Goal: Communication & Community: Answer question/provide support

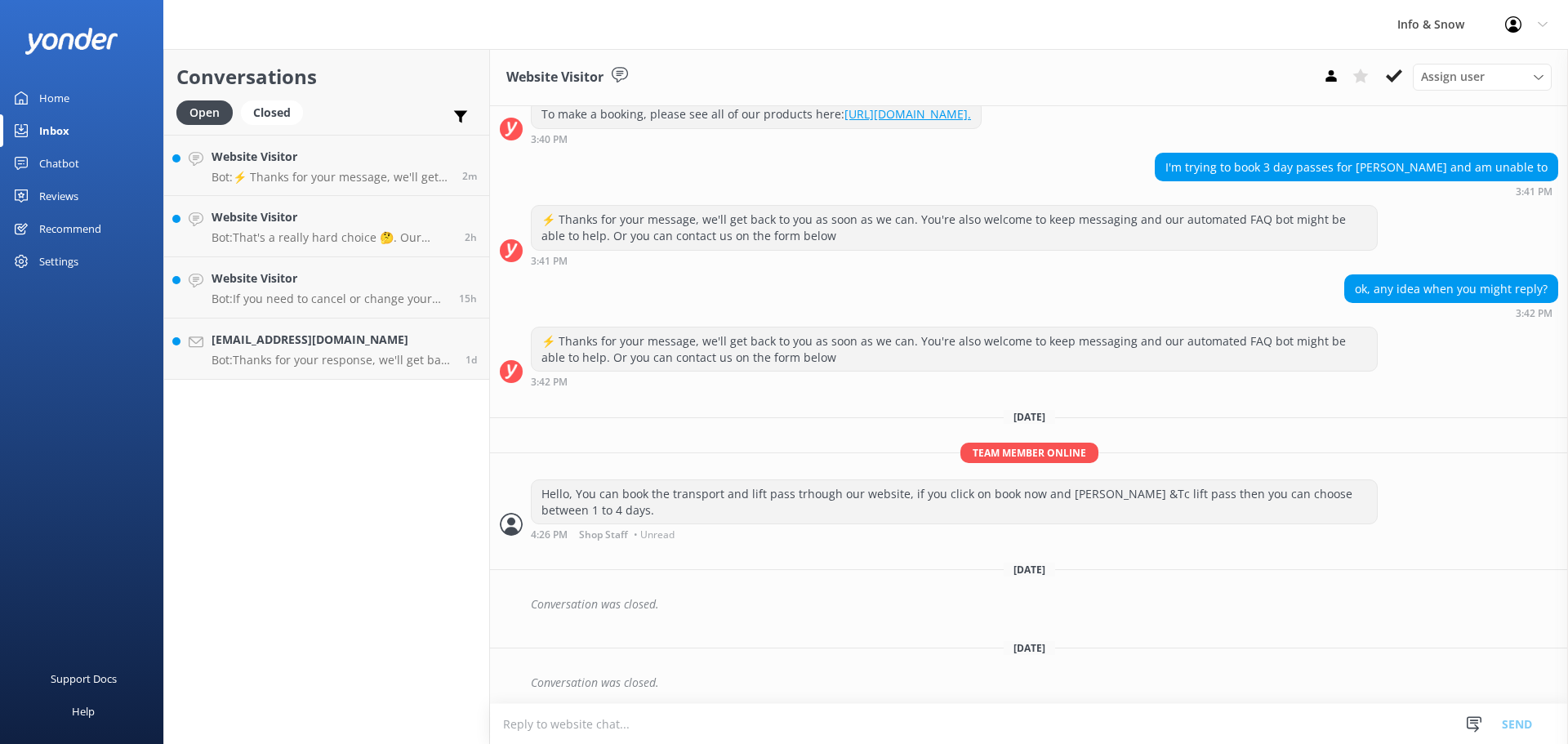
scroll to position [208, 0]
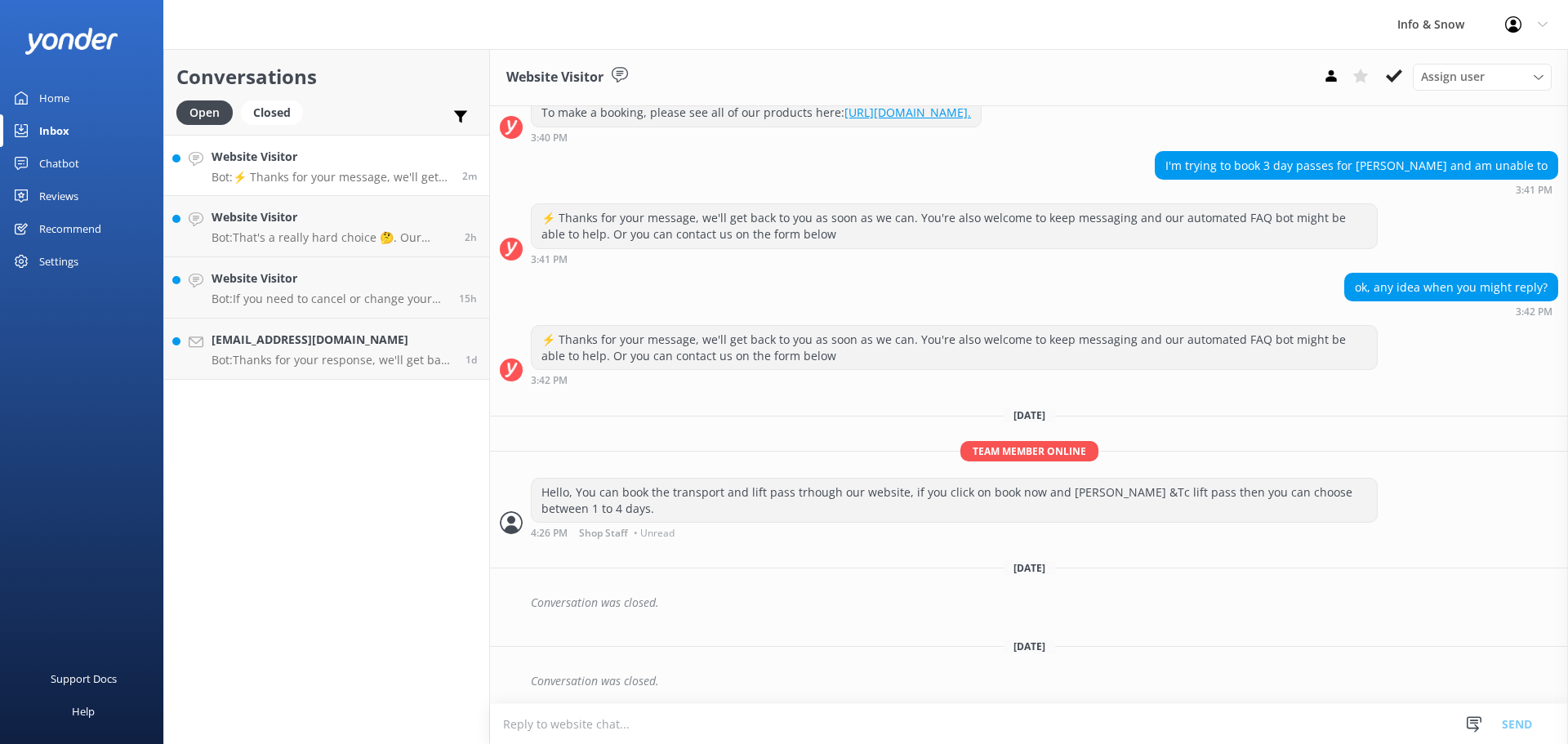
click at [258, 187] on link "Website Visitor Bot: ⚡ Thanks for your message, we'll get back to you as soon a…" at bounding box center [326, 165] width 325 height 61
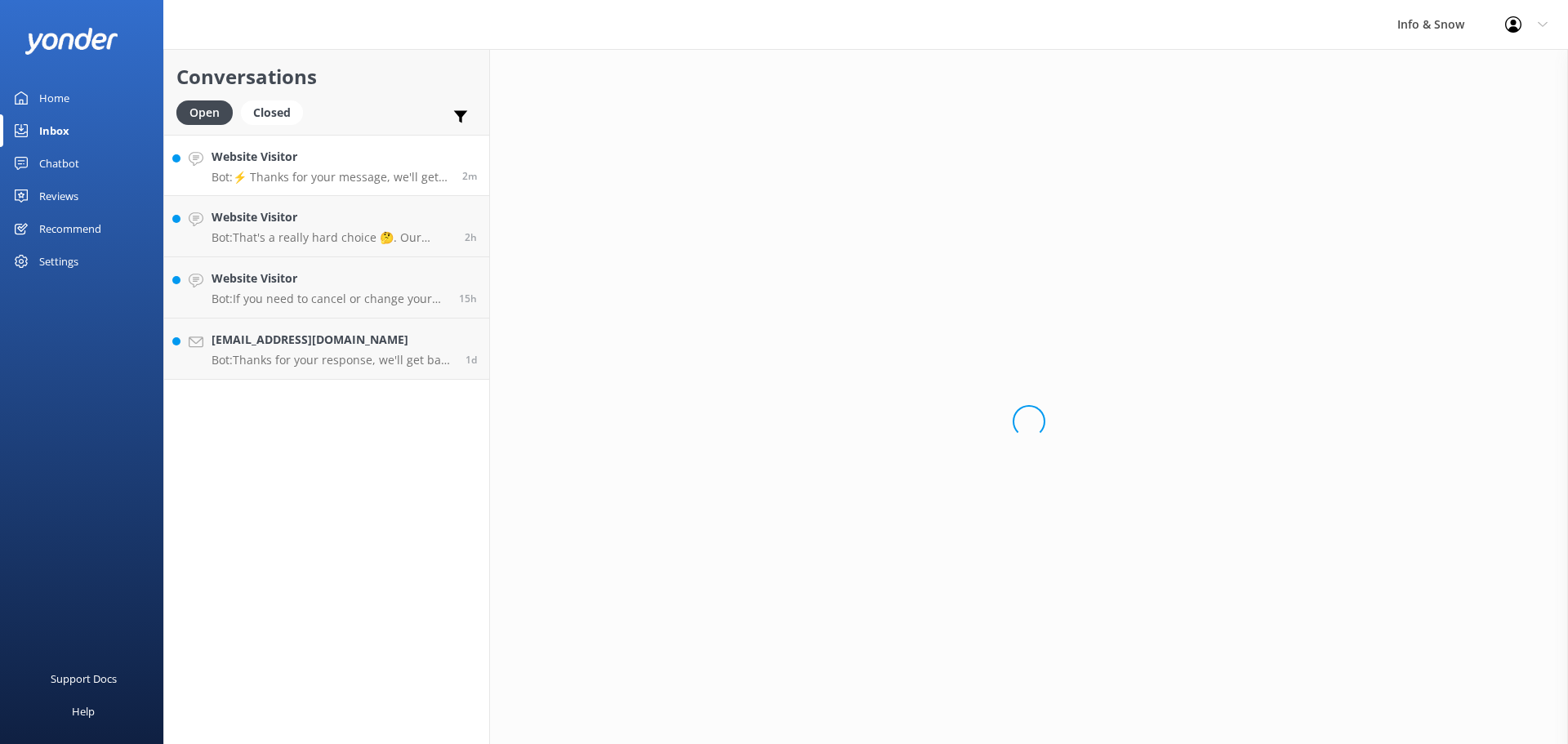
click at [258, 187] on link "Website Visitor Bot: ⚡ Thanks for your message, we'll get back to you as soon a…" at bounding box center [326, 165] width 325 height 61
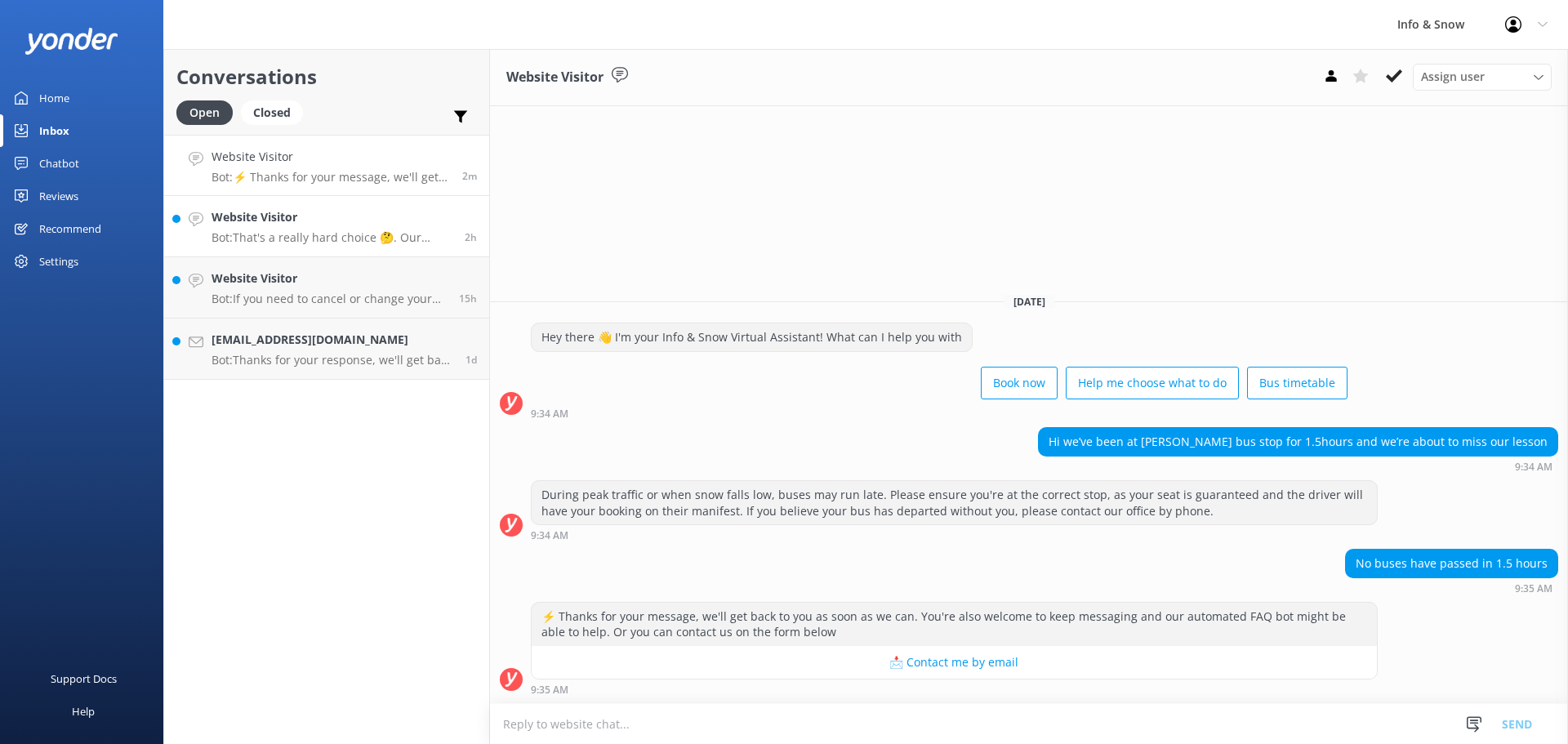
click at [292, 235] on p "Bot: That's a really hard choice 🤔. Our interactive quiz can help recommend a g…" at bounding box center [331, 237] width 241 height 15
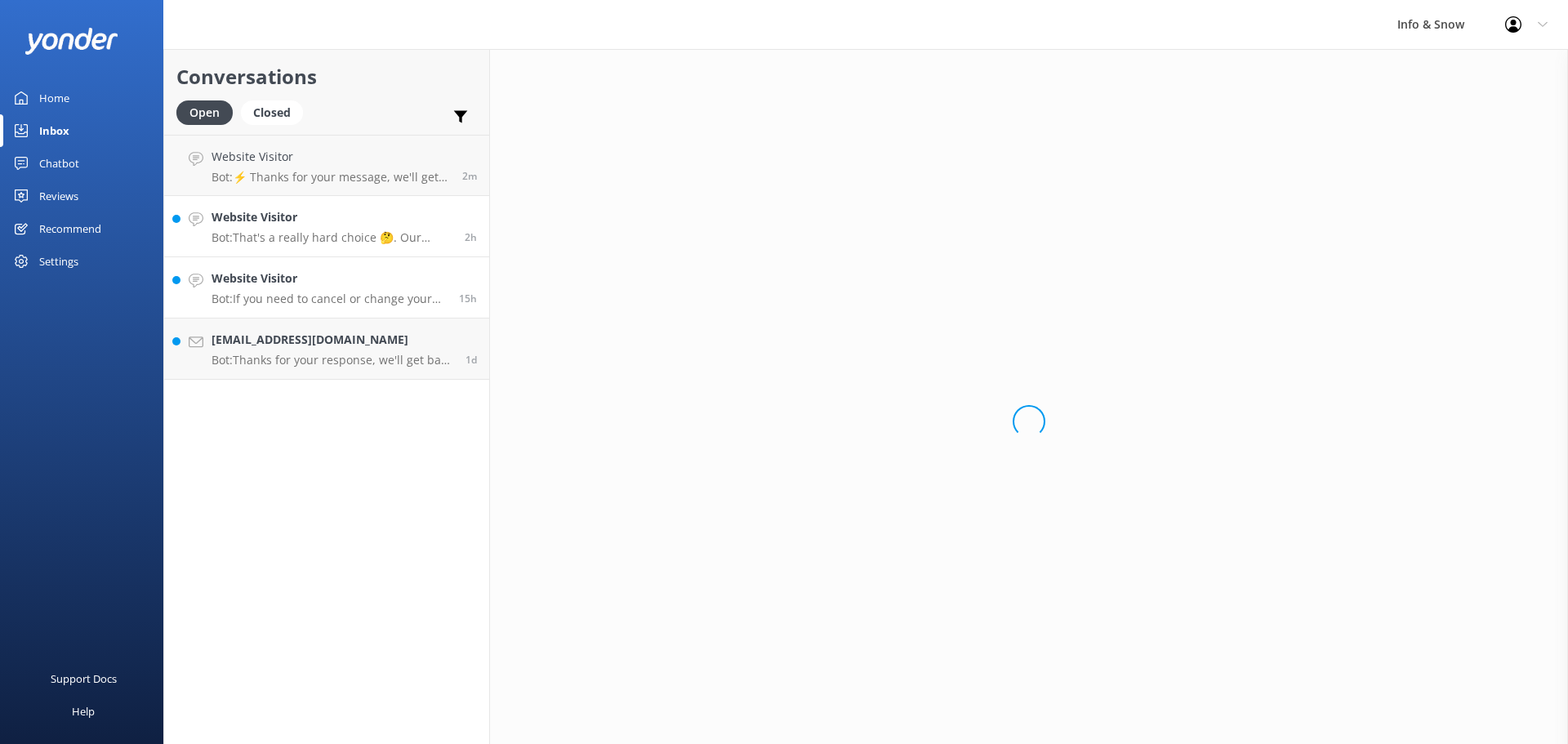
click at [309, 311] on link "Website Visitor Bot: If you need to cancel or change your booking, please conta…" at bounding box center [326, 288] width 325 height 61
click at [305, 346] on h4 "[EMAIL_ADDRESS][DOMAIN_NAME]" at bounding box center [331, 339] width 241 height 18
click at [317, 242] on p "Bot: That's a really hard choice 🤔. Our interactive quiz can help recommend a g…" at bounding box center [331, 237] width 241 height 15
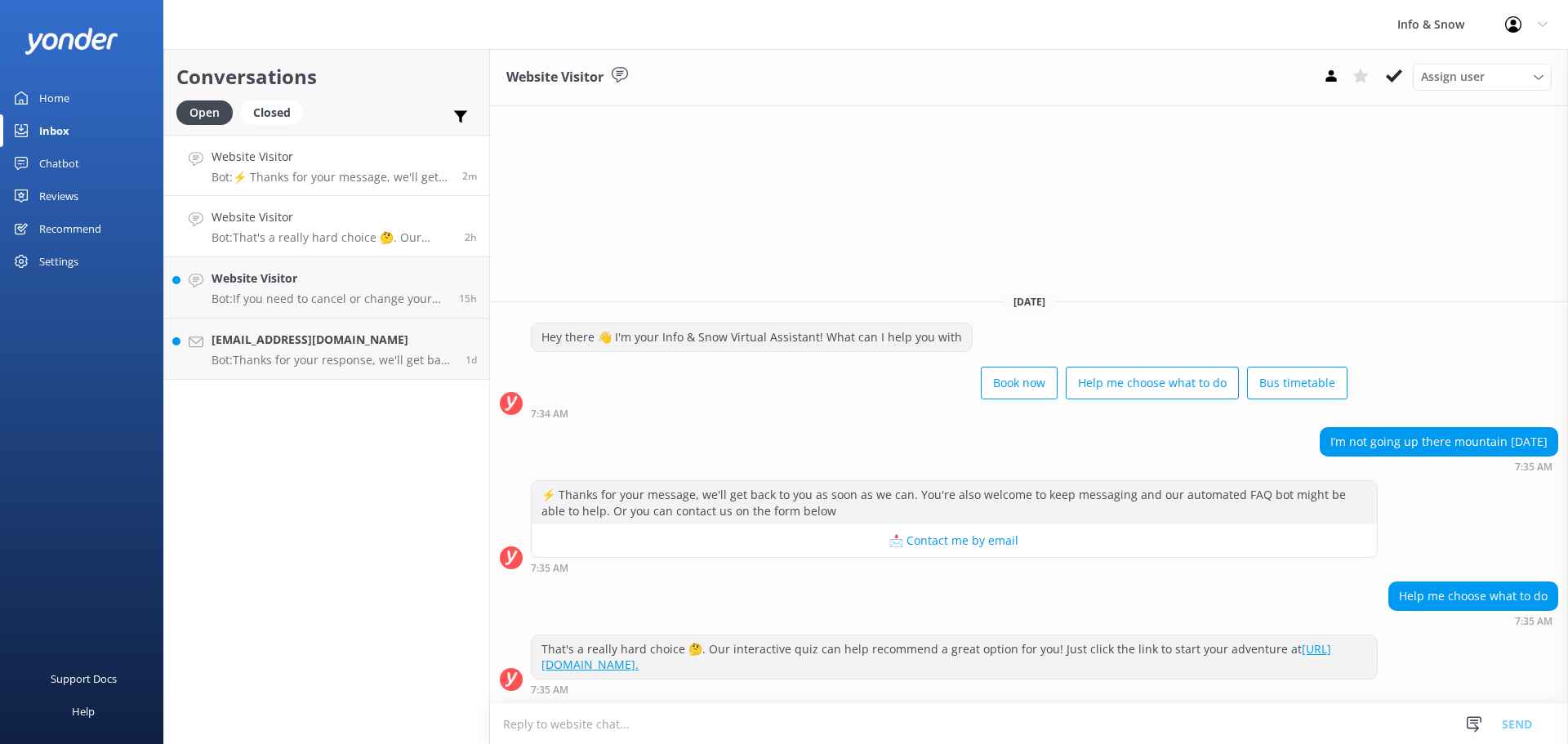
click at [341, 180] on p "Bot: ⚡ Thanks for your message, we'll get back to you as soon as we can. You're…" at bounding box center [331, 177] width 239 height 15
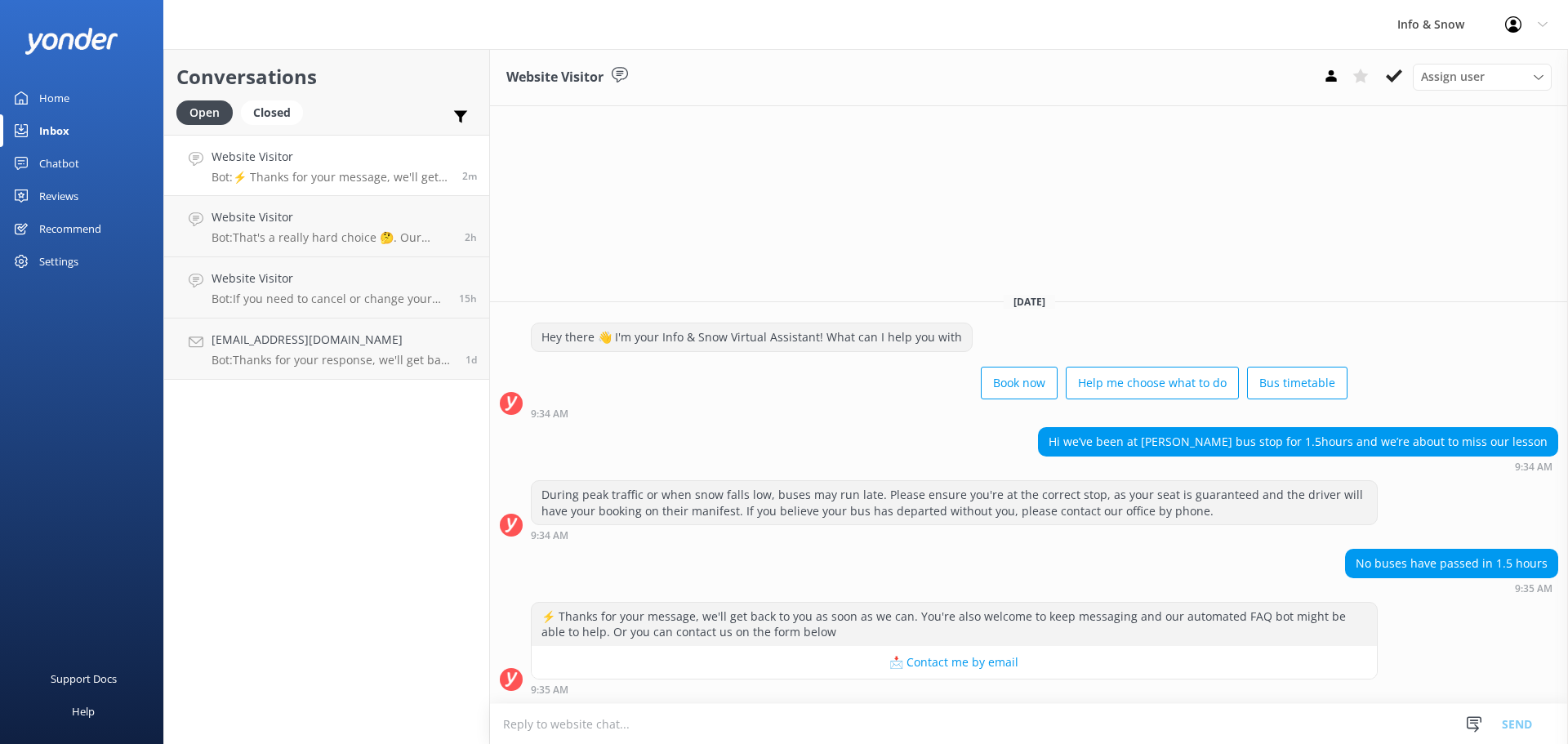
click at [301, 158] on h4 "Website Visitor" at bounding box center [331, 156] width 239 height 18
click at [290, 228] on div "Website Visitor Bot: That's a really hard choice 🤔. Our interactive quiz can he…" at bounding box center [331, 226] width 241 height 36
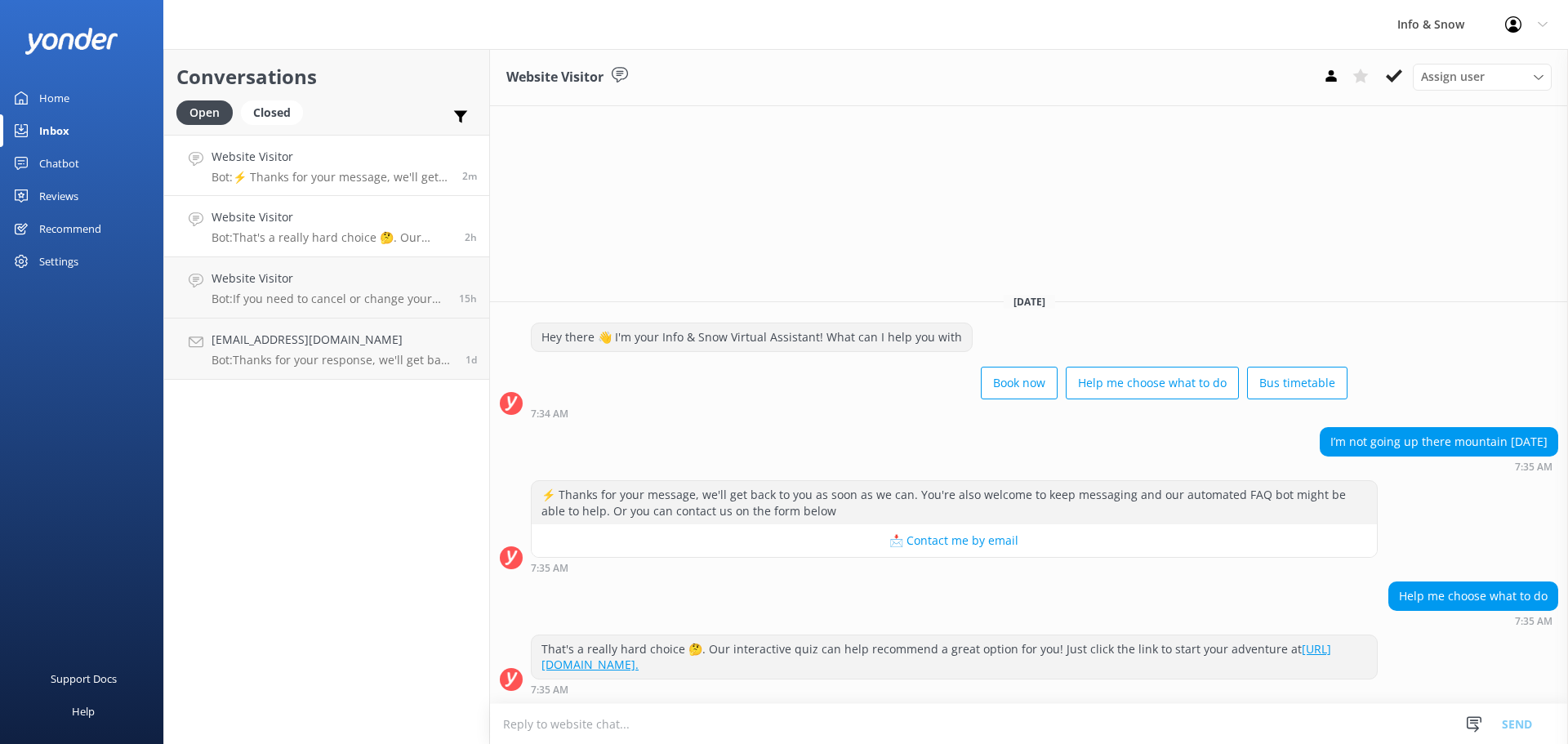
click at [300, 168] on div "Website Visitor Bot: ⚡ Thanks for your message, we'll get back to you as soon a…" at bounding box center [331, 165] width 239 height 35
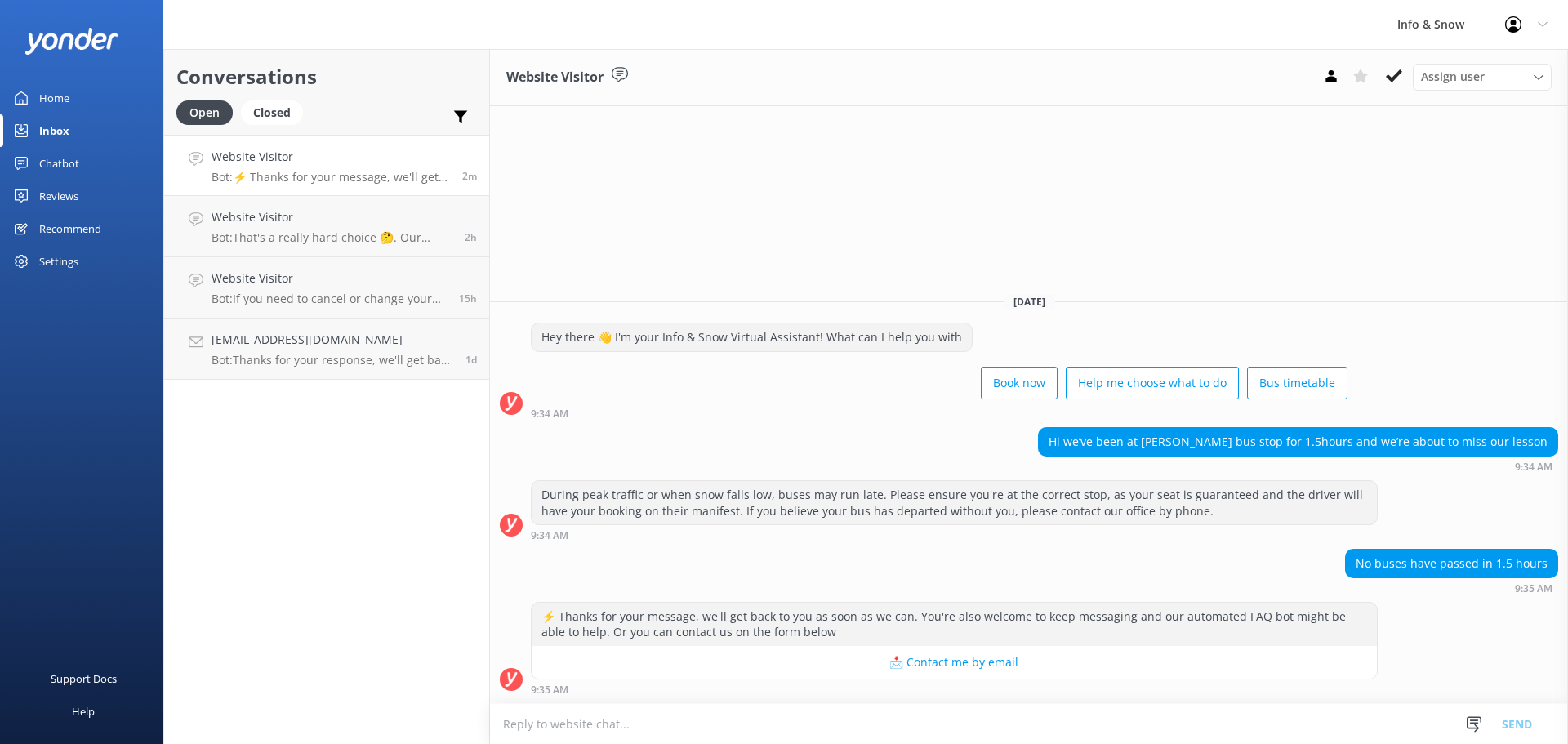
click at [753, 723] on textarea at bounding box center [1029, 724] width 1078 height 40
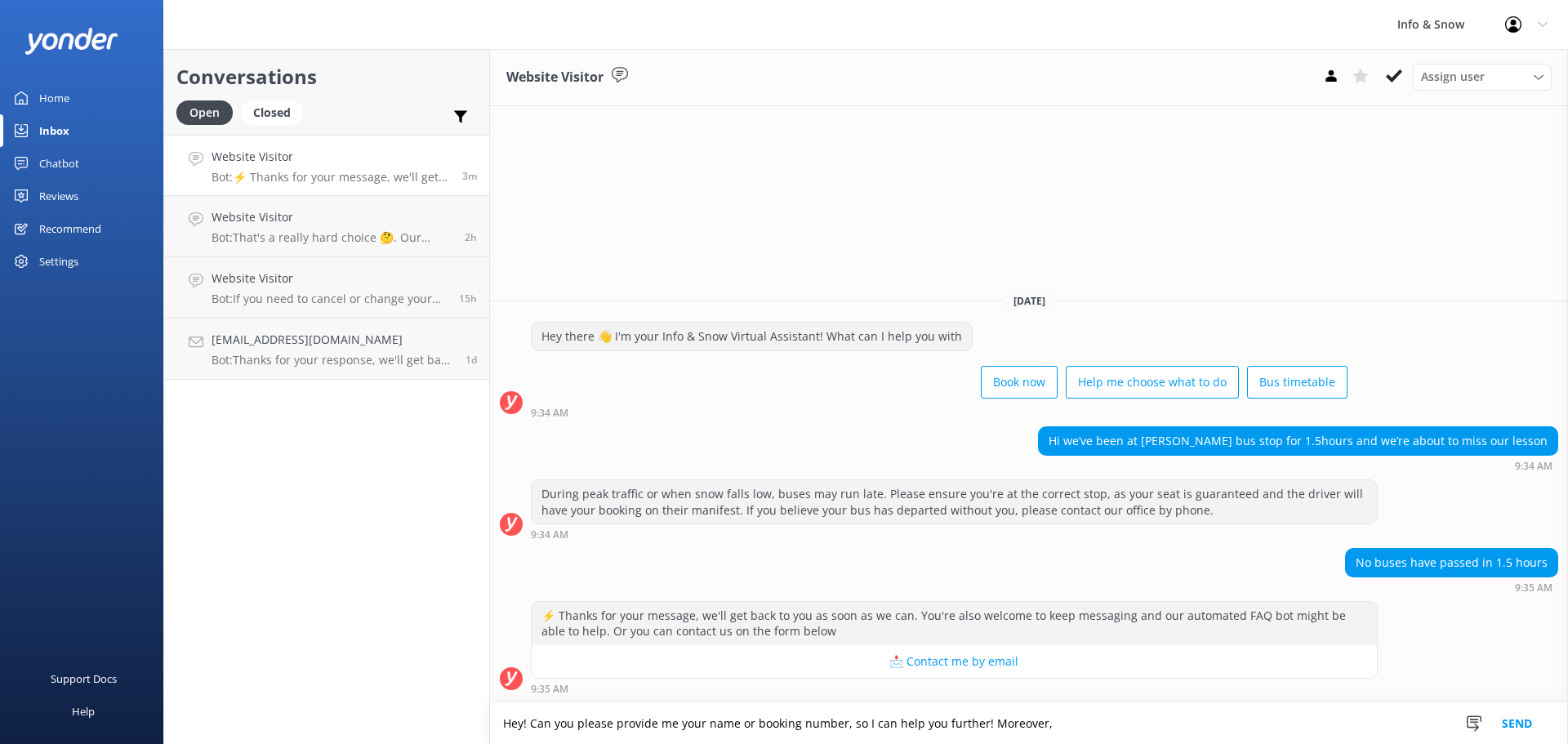
click at [685, 724] on textarea "Hey! Can you please provide me your name or booking number, so I can help you f…" at bounding box center [1029, 724] width 1078 height 41
click at [1121, 733] on textarea "Hey! Can you please provide me with your name or booking number, so I can help …" at bounding box center [1029, 724] width 1078 height 41
click at [1237, 720] on textarea "Hey! Can you please provide me with your name or booking number, so I can help …" at bounding box center [1029, 724] width 1078 height 41
paste textarea "64 3 442 6699"
type textarea "Hey! Can you please provide me with your name or booking number, so I can help …"
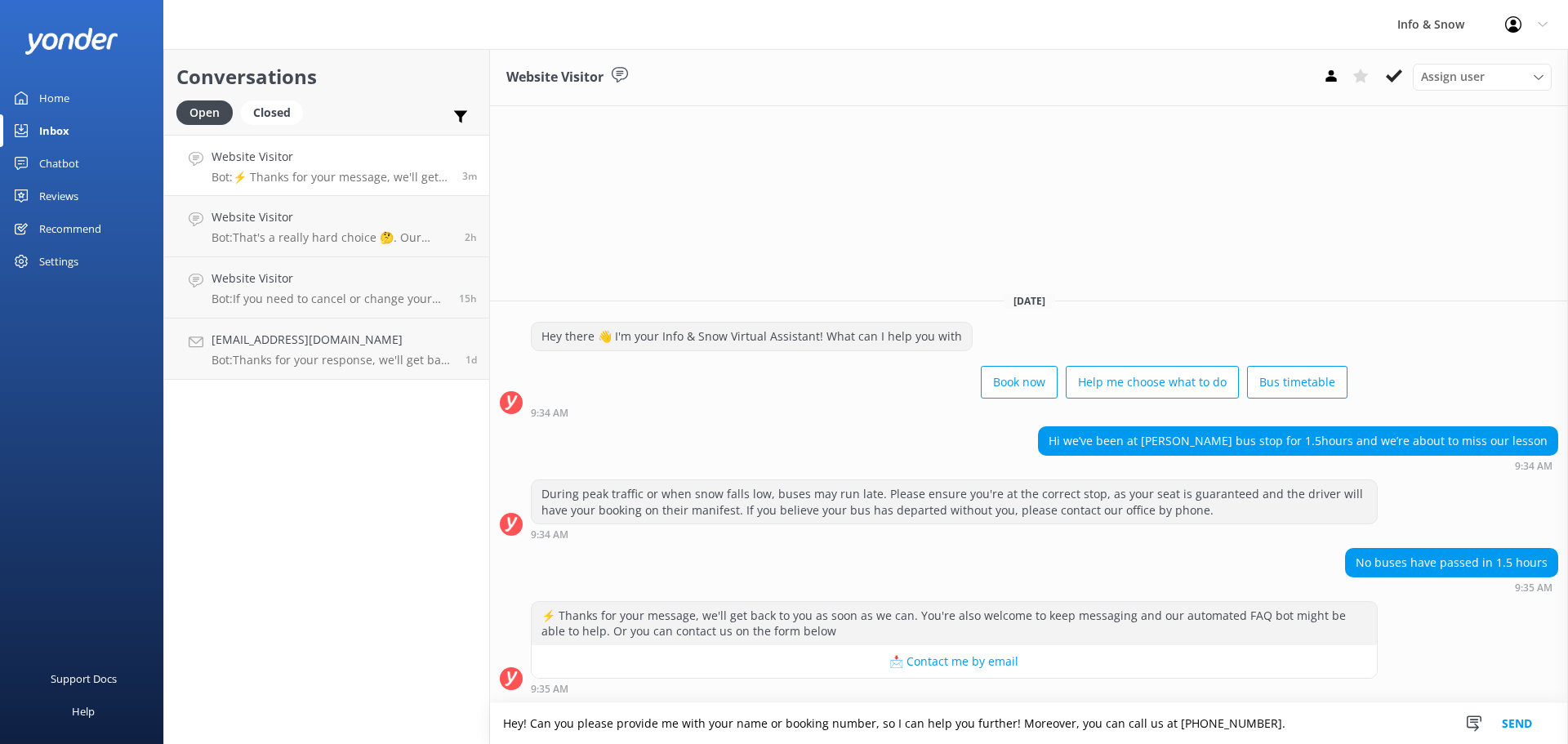
click at [1511, 723] on button "Send" at bounding box center [1516, 724] width 61 height 41
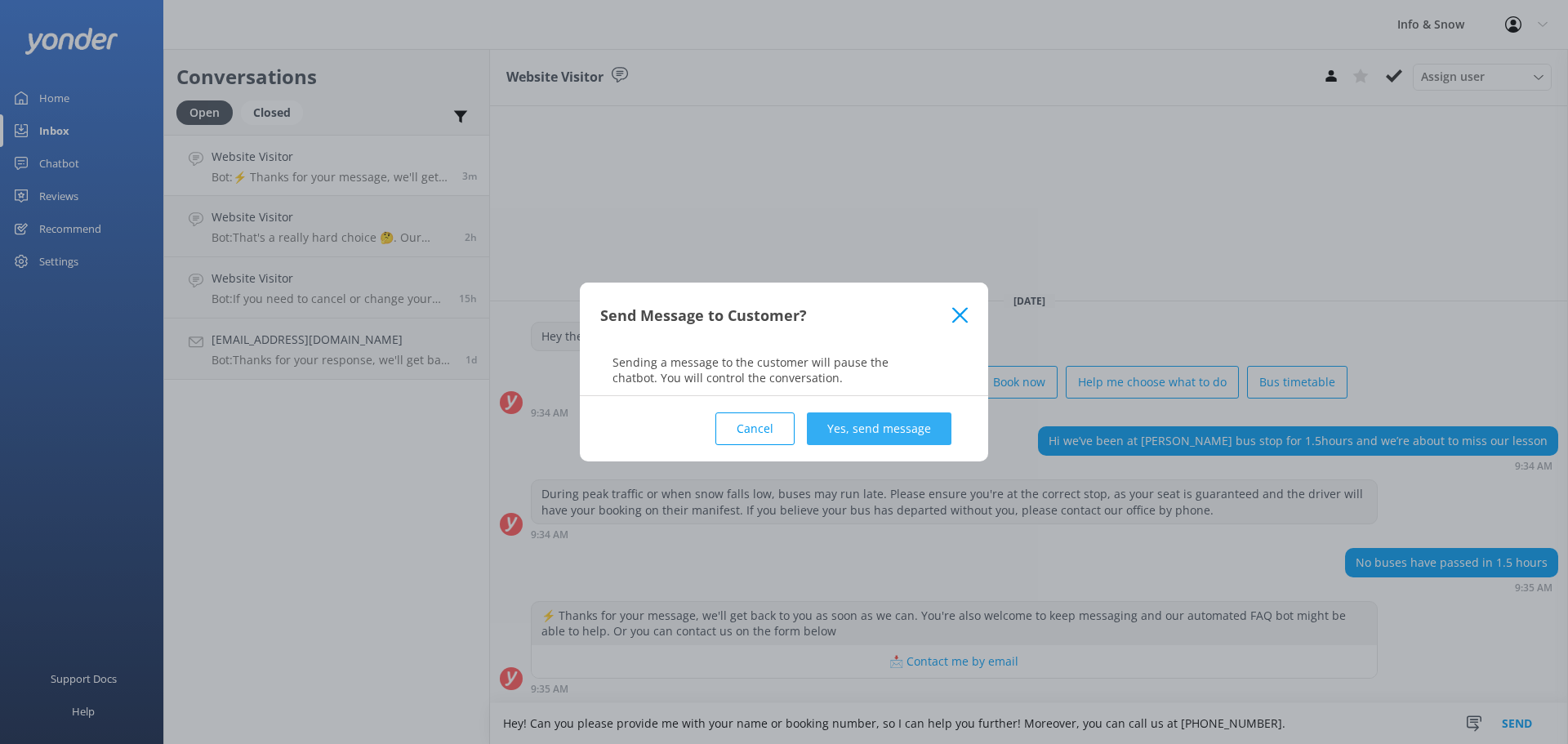
click at [918, 436] on button "Yes, send message" at bounding box center [879, 429] width 144 height 33
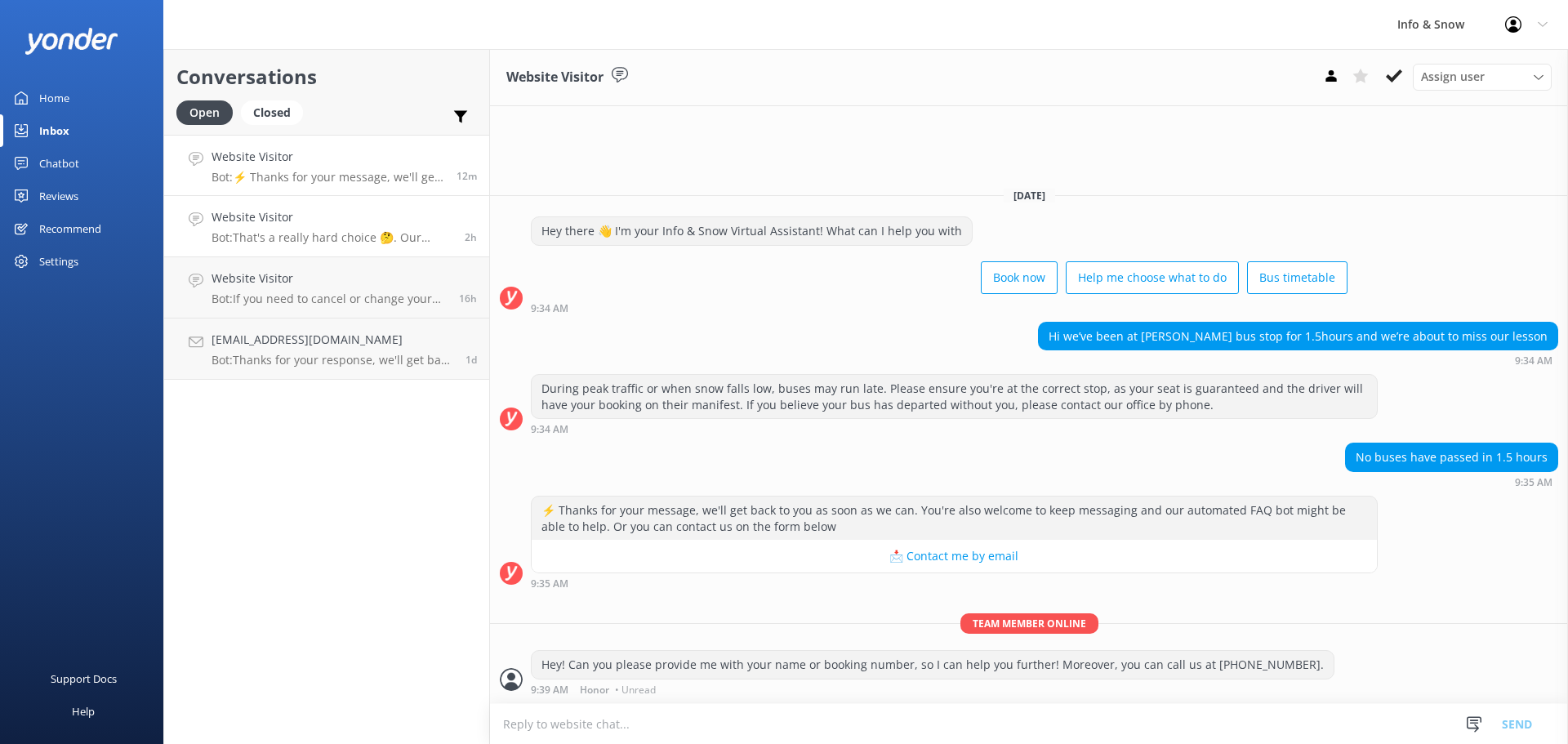
click at [354, 235] on p "Bot: That's a really hard choice 🤔. Our interactive quiz can help recommend a g…" at bounding box center [331, 237] width 241 height 15
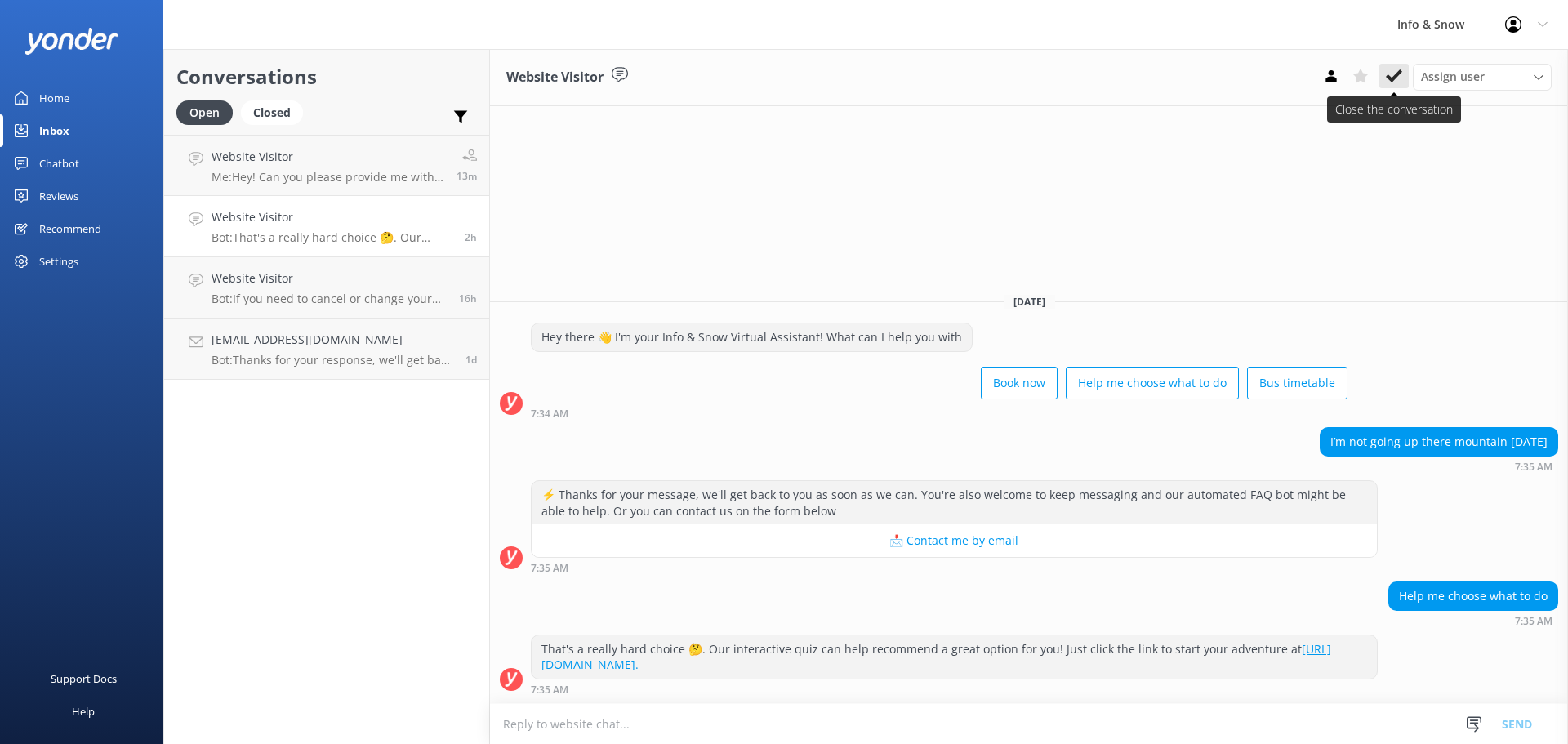
click at [1404, 81] on button at bounding box center [1394, 76] width 29 height 25
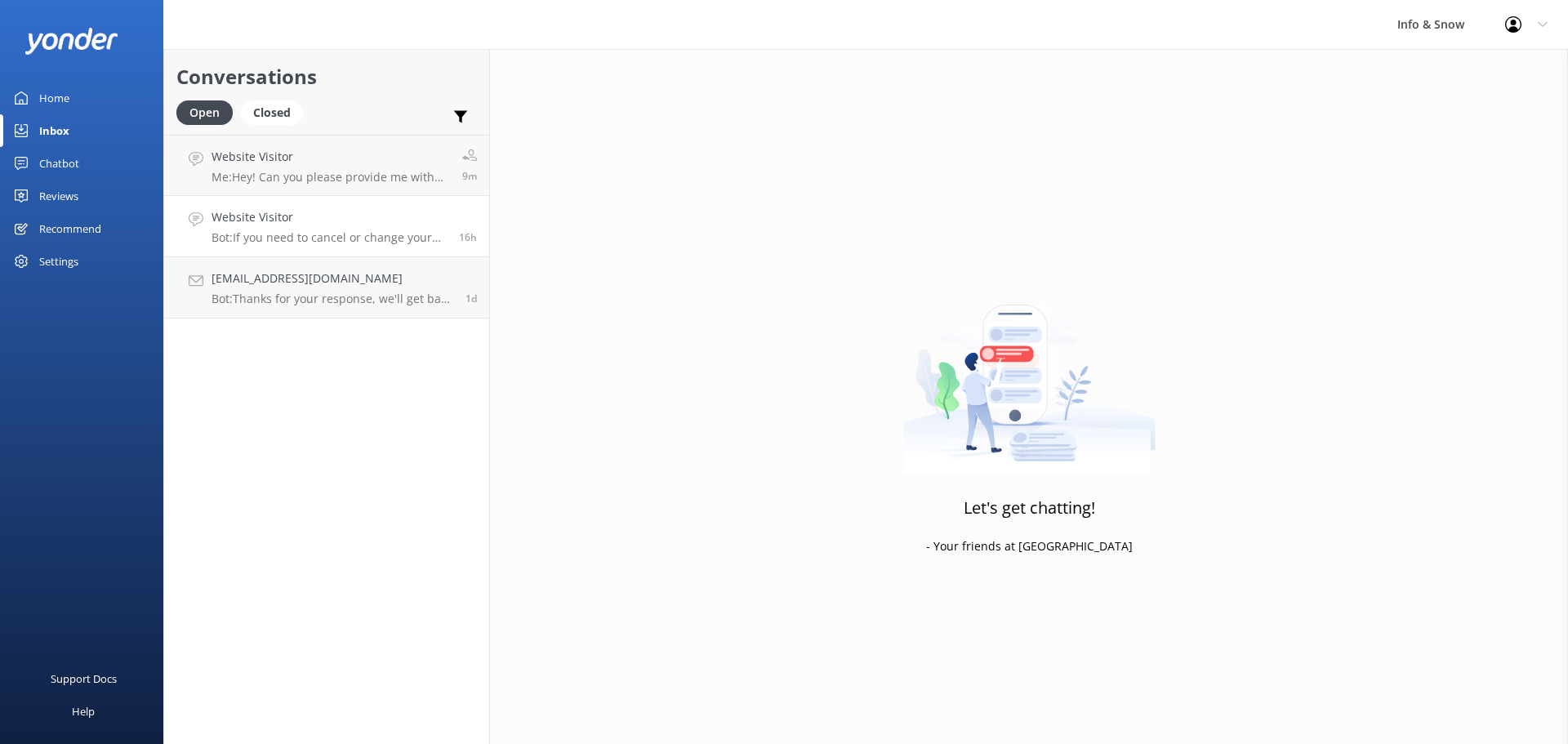
click at [318, 249] on link "Website Visitor Bot: If you need to cancel or change your booking, please conta…" at bounding box center [326, 226] width 325 height 61
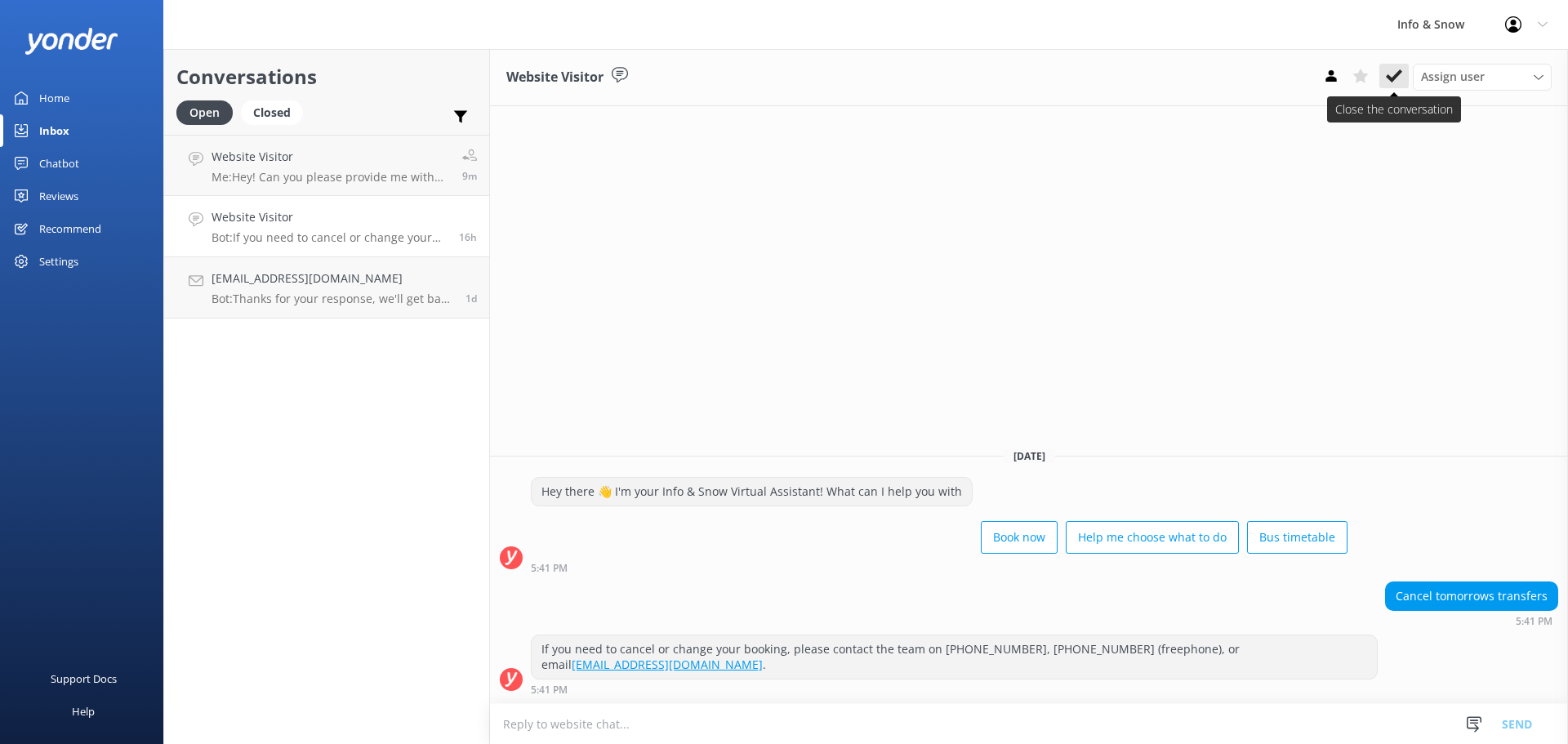
click at [1403, 78] on button at bounding box center [1394, 76] width 29 height 25
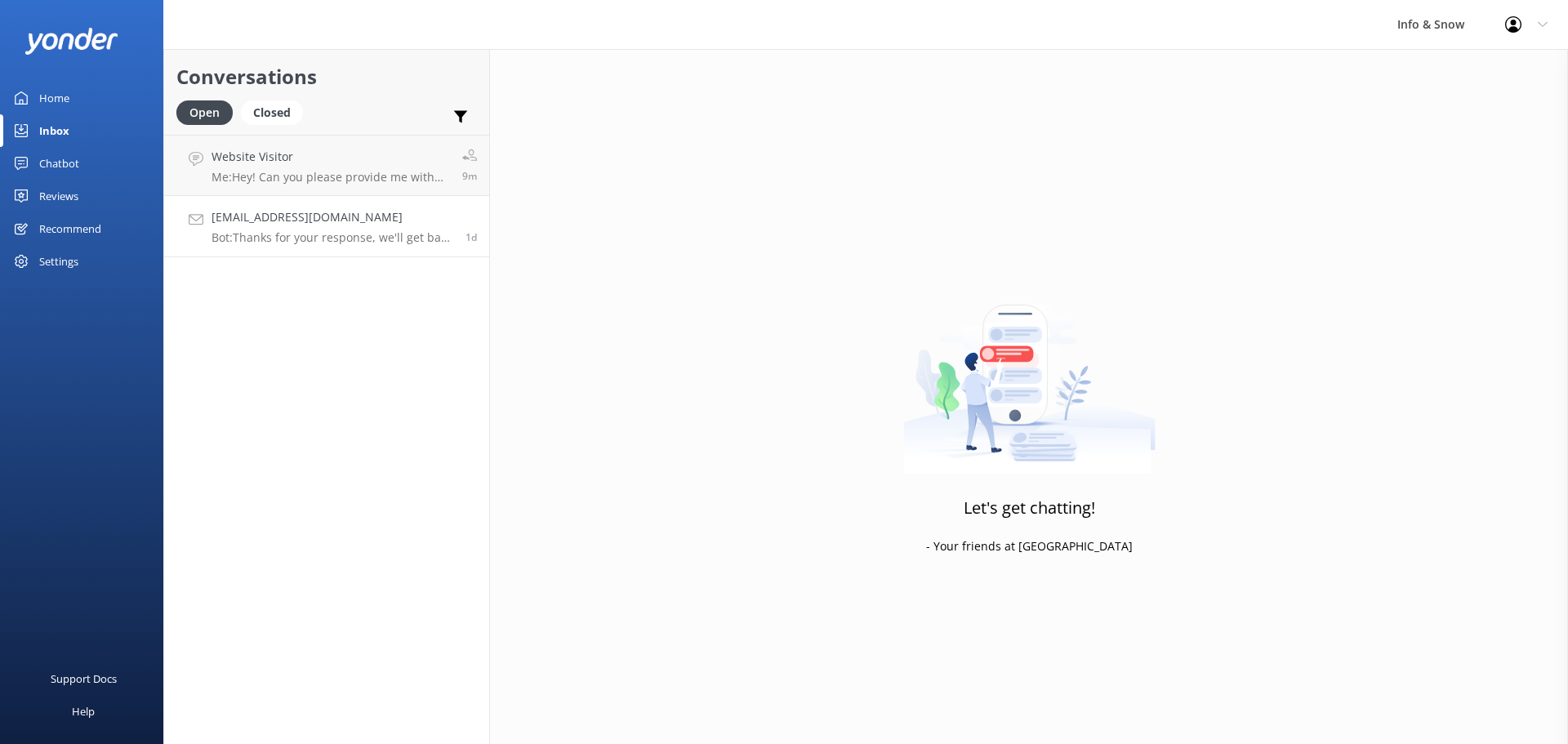
click at [349, 241] on p "Bot: Thanks for your response, we'll get back to you as soon as we can during o…" at bounding box center [331, 237] width 241 height 15
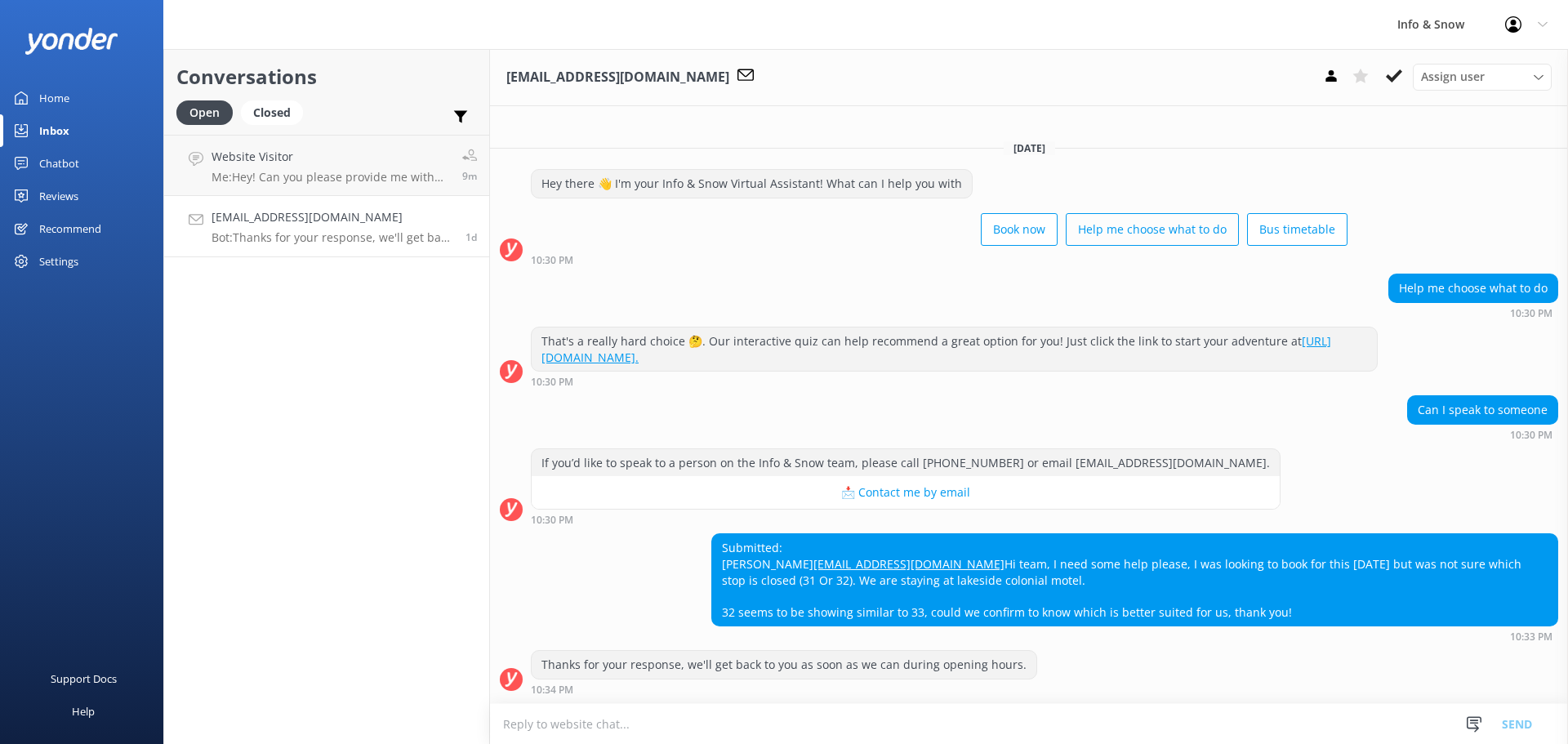
scroll to position [11, 0]
click at [1402, 75] on button at bounding box center [1394, 76] width 29 height 25
